Goal: Find specific page/section: Find specific page/section

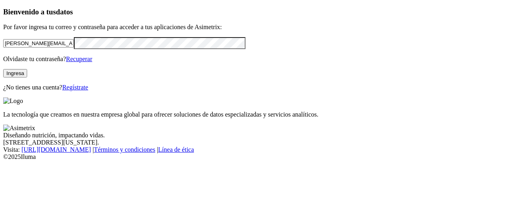
click at [74, 48] on input "[PERSON_NAME][EMAIL_ADDRESS][PERSON_NAME][DOMAIN_NAME]" at bounding box center [38, 43] width 71 height 8
type input "[PERSON_NAME][EMAIL_ADDRESS][PERSON_NAME][DOMAIN_NAME]"
click at [27, 77] on button "Ingresa" at bounding box center [15, 73] width 24 height 8
